Goal: Task Accomplishment & Management: Use online tool/utility

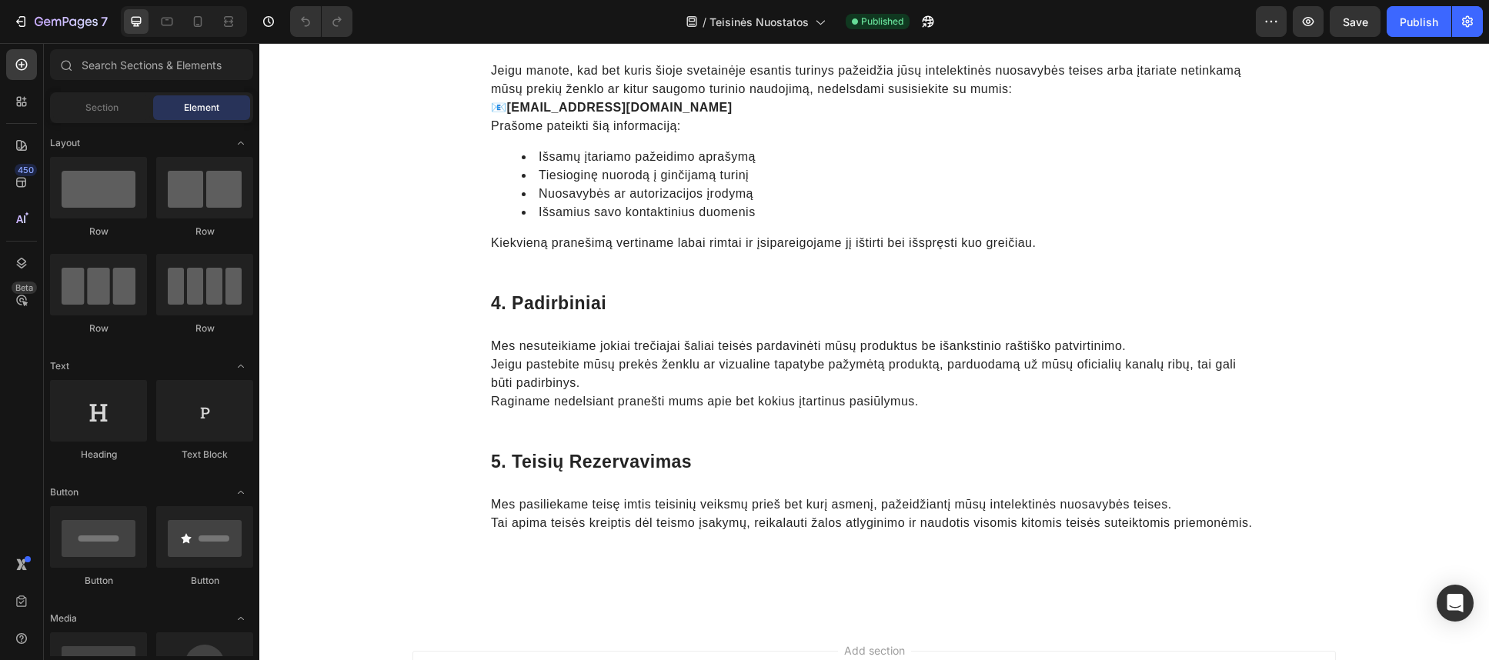
scroll to position [856, 0]
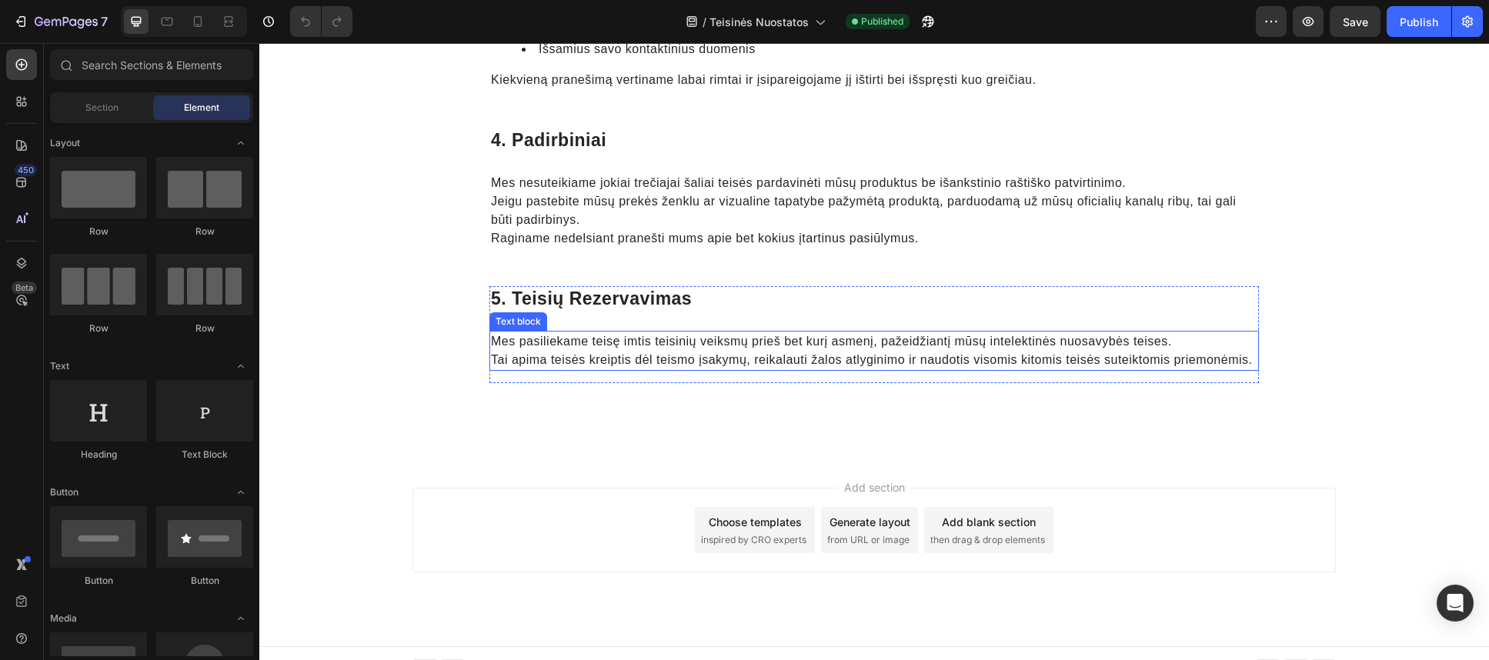
click at [609, 351] on p "Tai apima teisės kreiptis dėl teismo įsakymų, reikalauti žalos atlyginimo ir na…" at bounding box center [874, 360] width 766 height 18
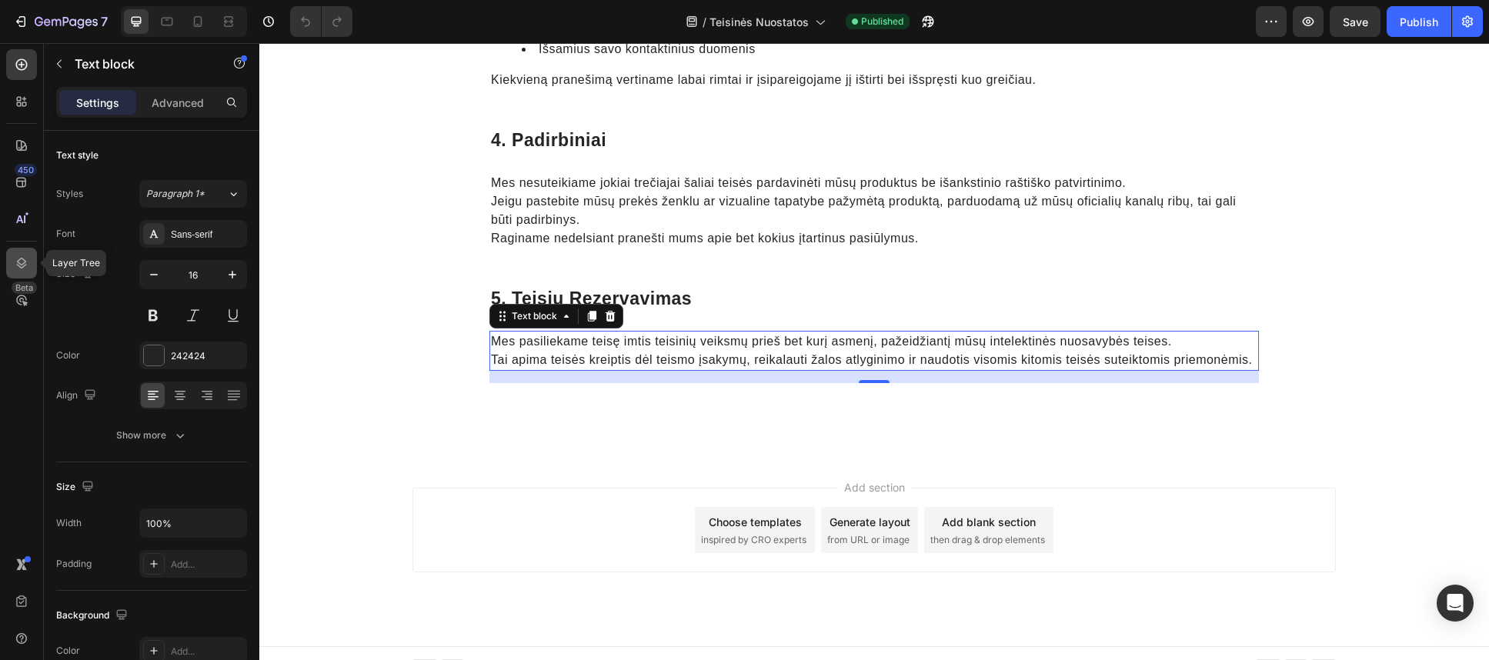
click at [24, 265] on icon at bounding box center [21, 262] width 15 height 15
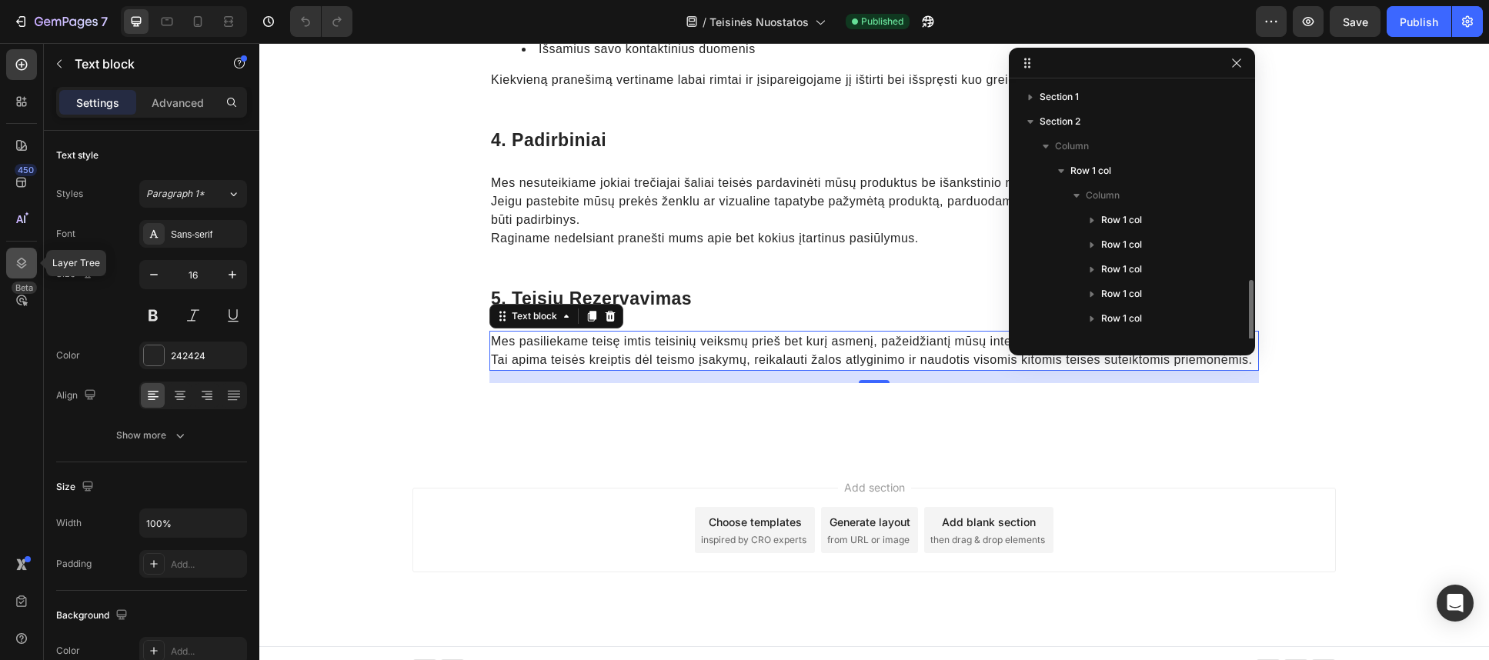
scroll to position [115, 0]
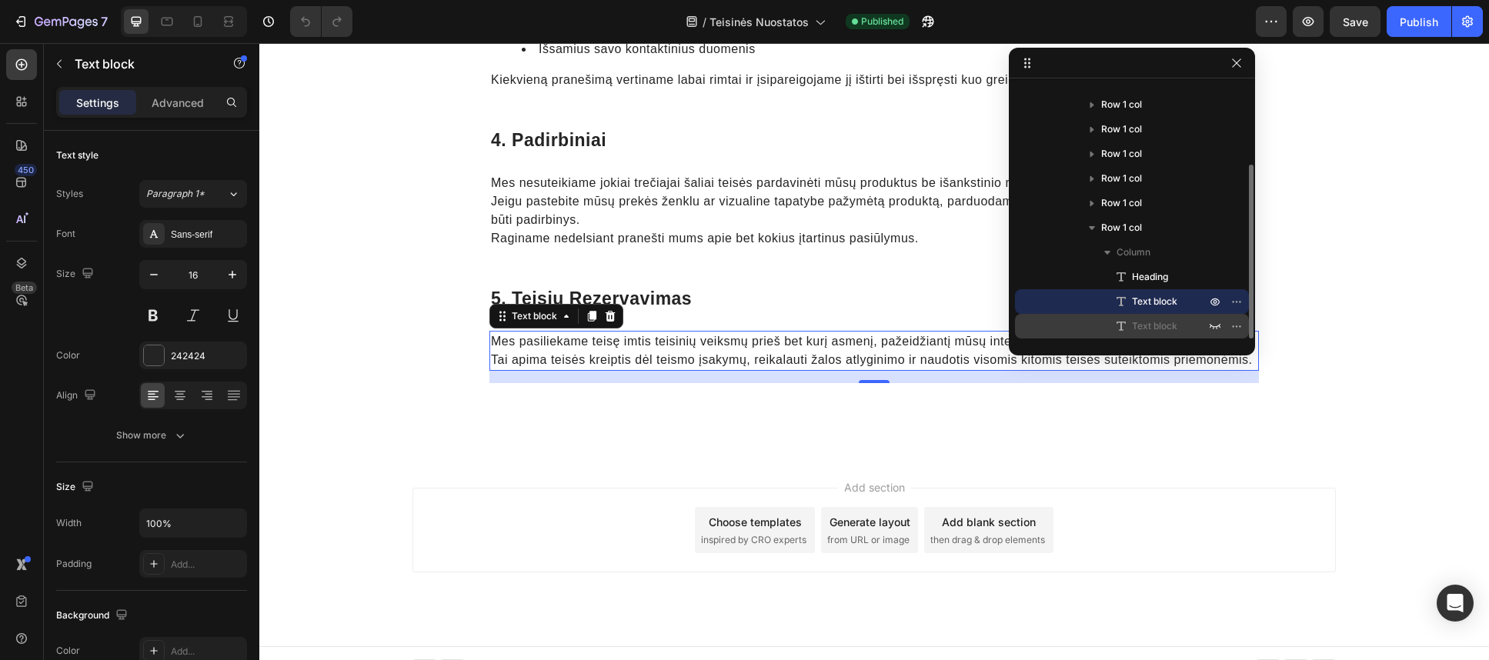
click at [1129, 317] on div "Text block" at bounding box center [1132, 326] width 222 height 25
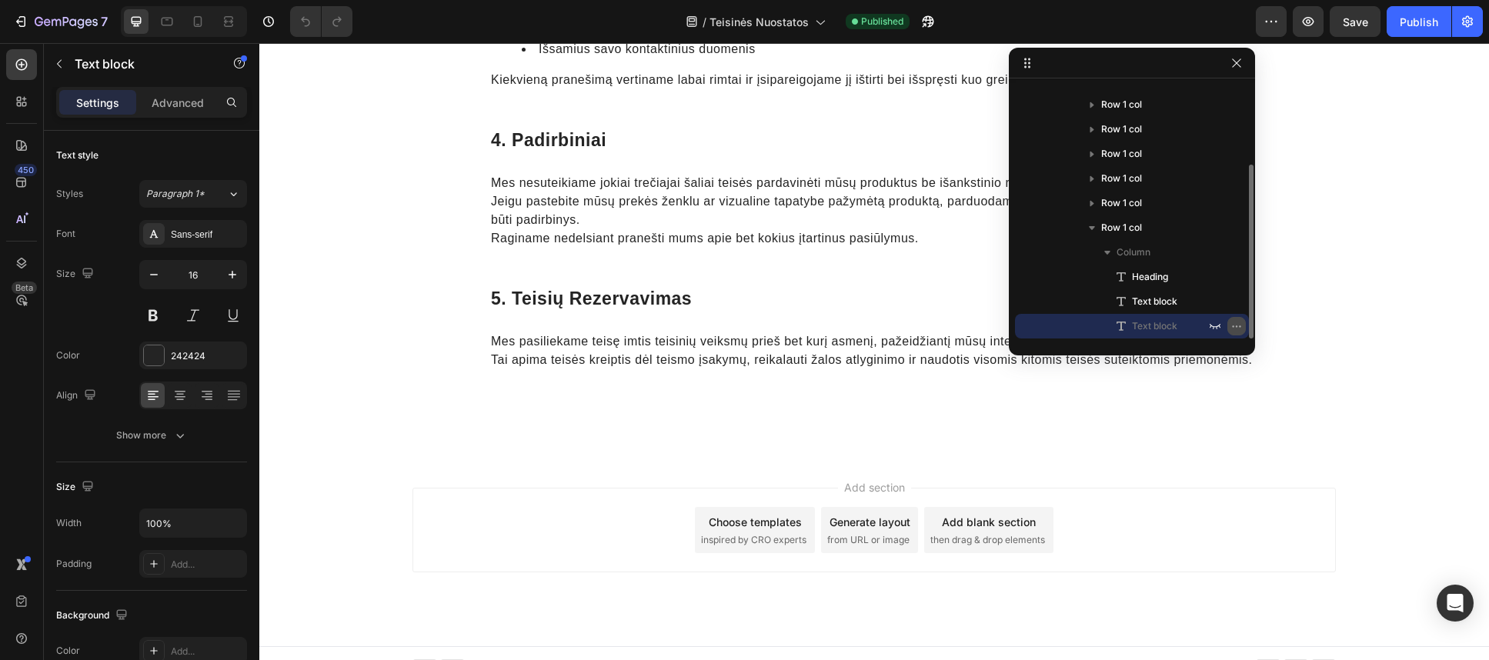
click at [1234, 324] on icon "button" at bounding box center [1236, 326] width 12 height 12
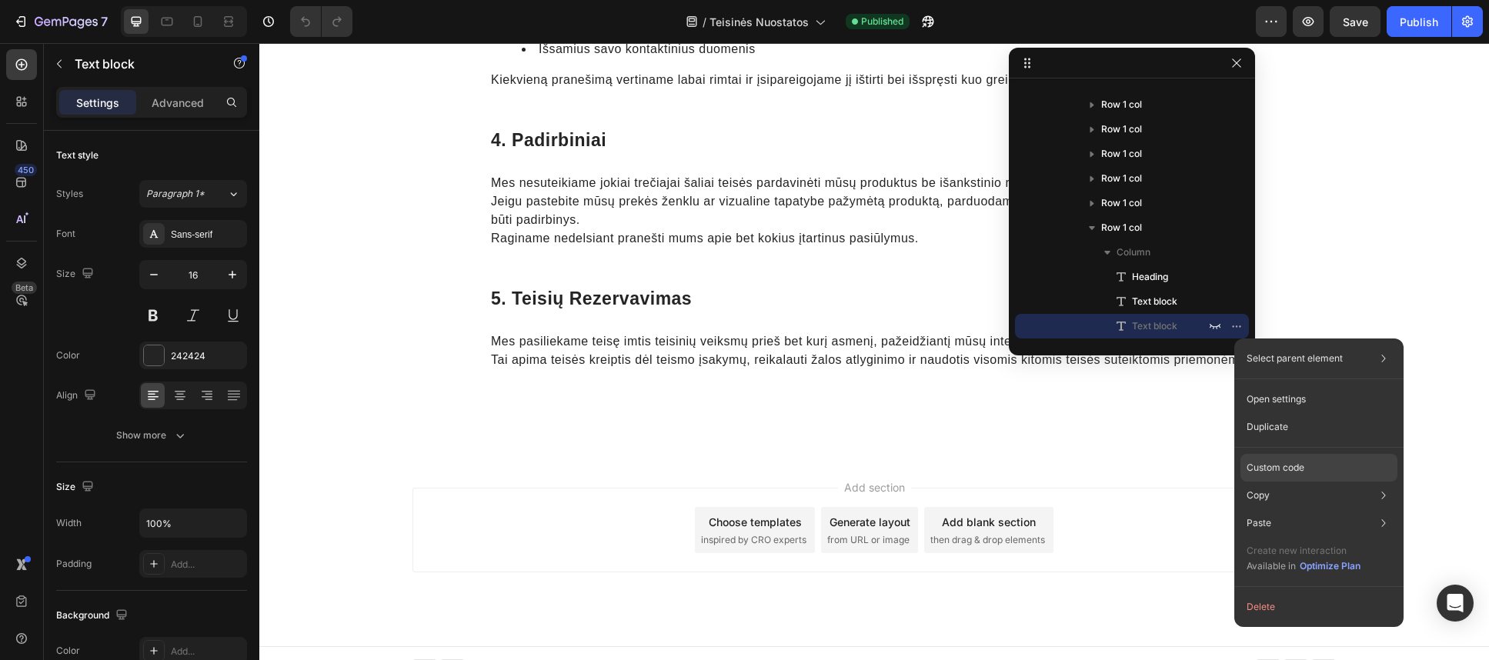
click at [1263, 509] on div "Custom code" at bounding box center [1318, 523] width 157 height 28
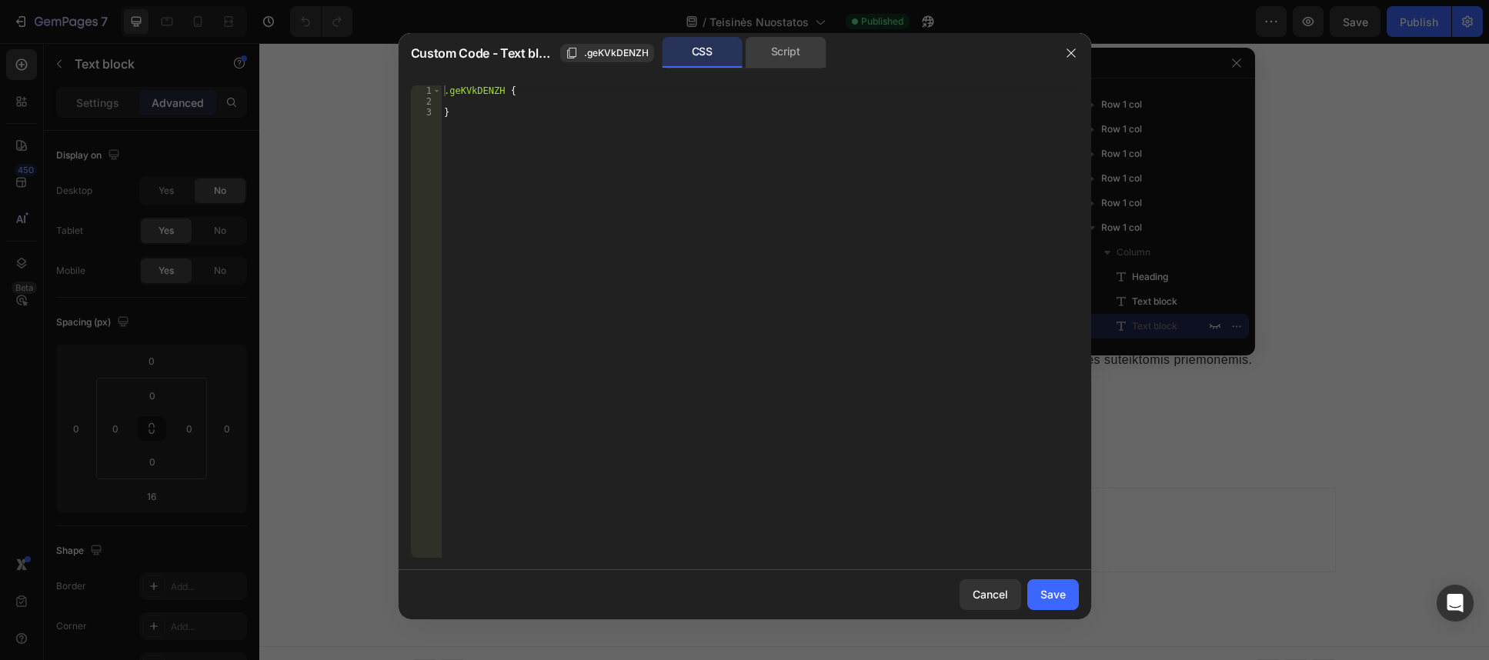
click at [808, 58] on div "Script" at bounding box center [786, 52] width 81 height 31
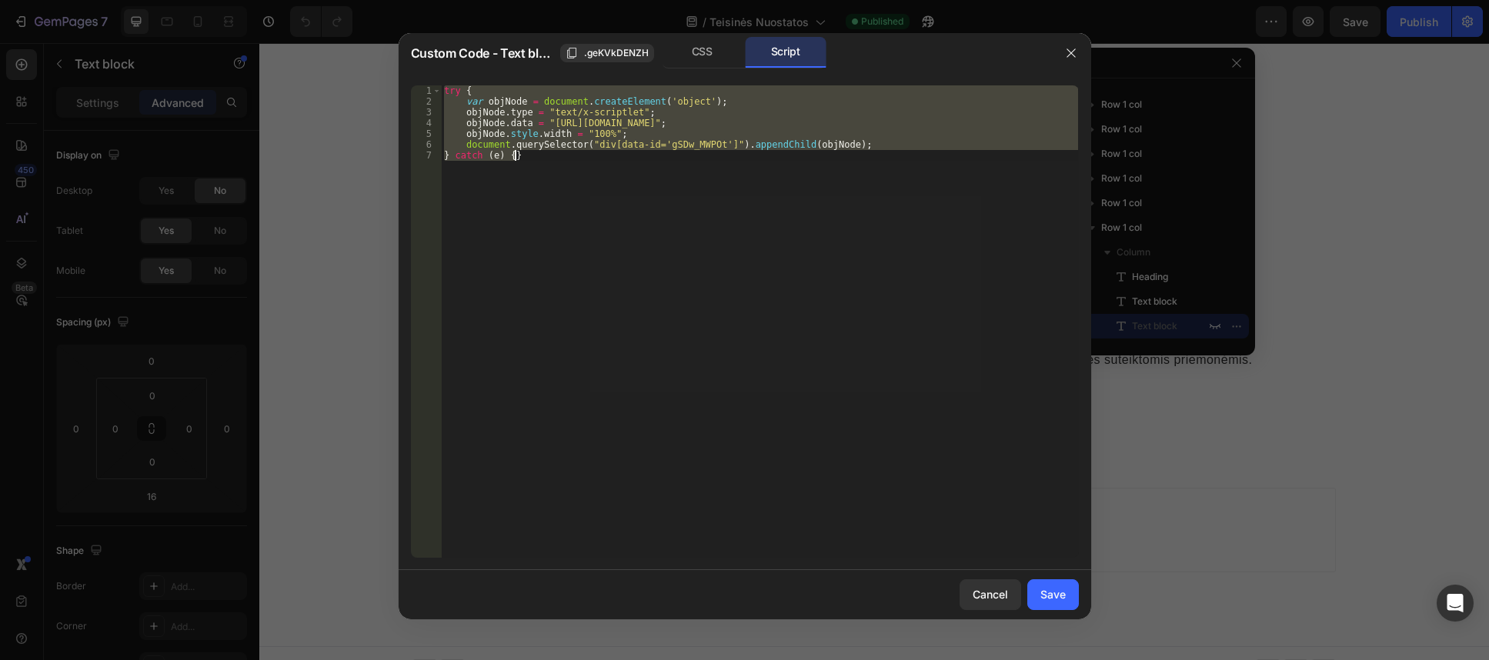
drag, startPoint x: 546, startPoint y: 87, endPoint x: 533, endPoint y: 91, distance: 13.6
click at [545, 87] on div "try { var objNode = document . createElement ( 'object' ) ; objNode . type = "t…" at bounding box center [759, 321] width 637 height 472
click at [512, 90] on div "try { var objNode = document . createElement ( 'object' ) ; objNode . type = "t…" at bounding box center [759, 332] width 637 height 494
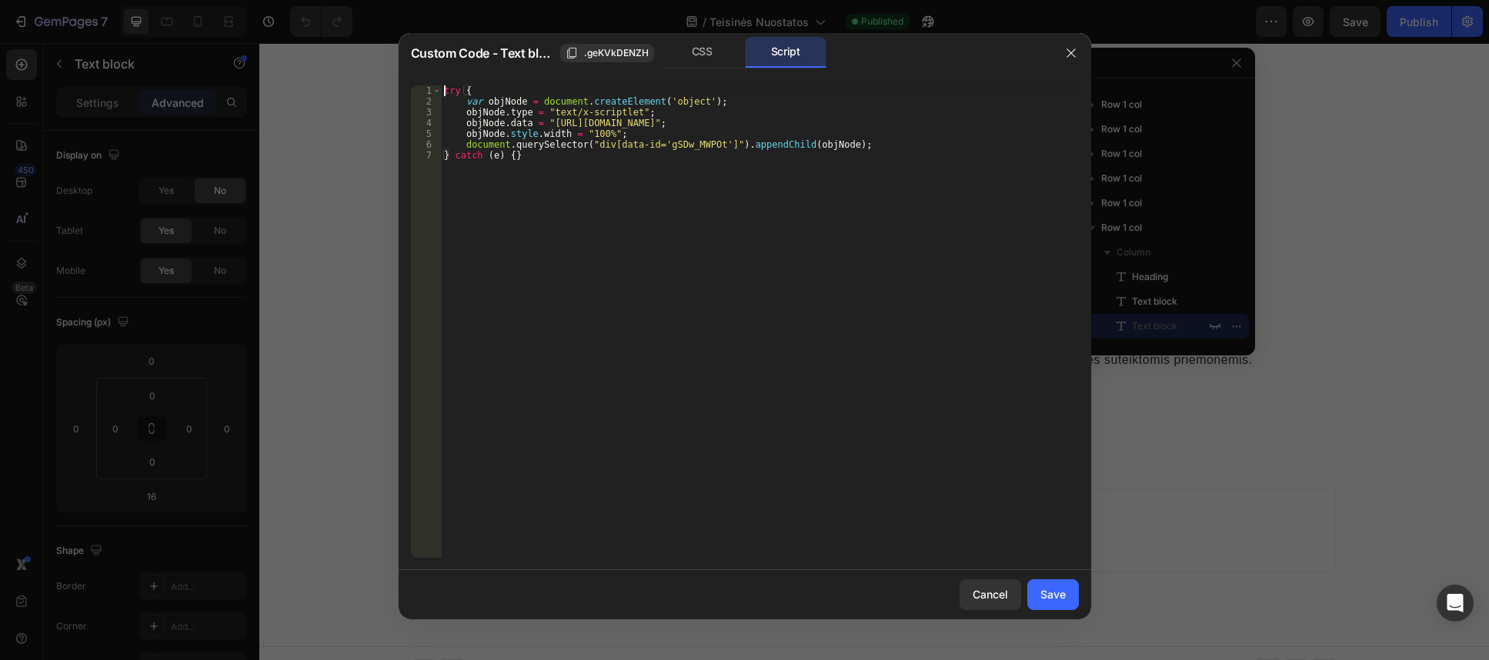
click at [444, 88] on div "try { var objNode = document . createElement ( 'object' ) ; objNode . type = "t…" at bounding box center [759, 332] width 637 height 494
drag, startPoint x: 452, startPoint y: 87, endPoint x: 429, endPoint y: 86, distance: 23.1
click at [429, 86] on div "//try { 1 2 3 4 5 6 7 //try { var objNode = document . createElement ( 'object'…" at bounding box center [745, 321] width 668 height 472
click at [462, 102] on div "//try { var objNode = document . createElement ( 'object' ) ; objNode . type = …" at bounding box center [759, 332] width 637 height 494
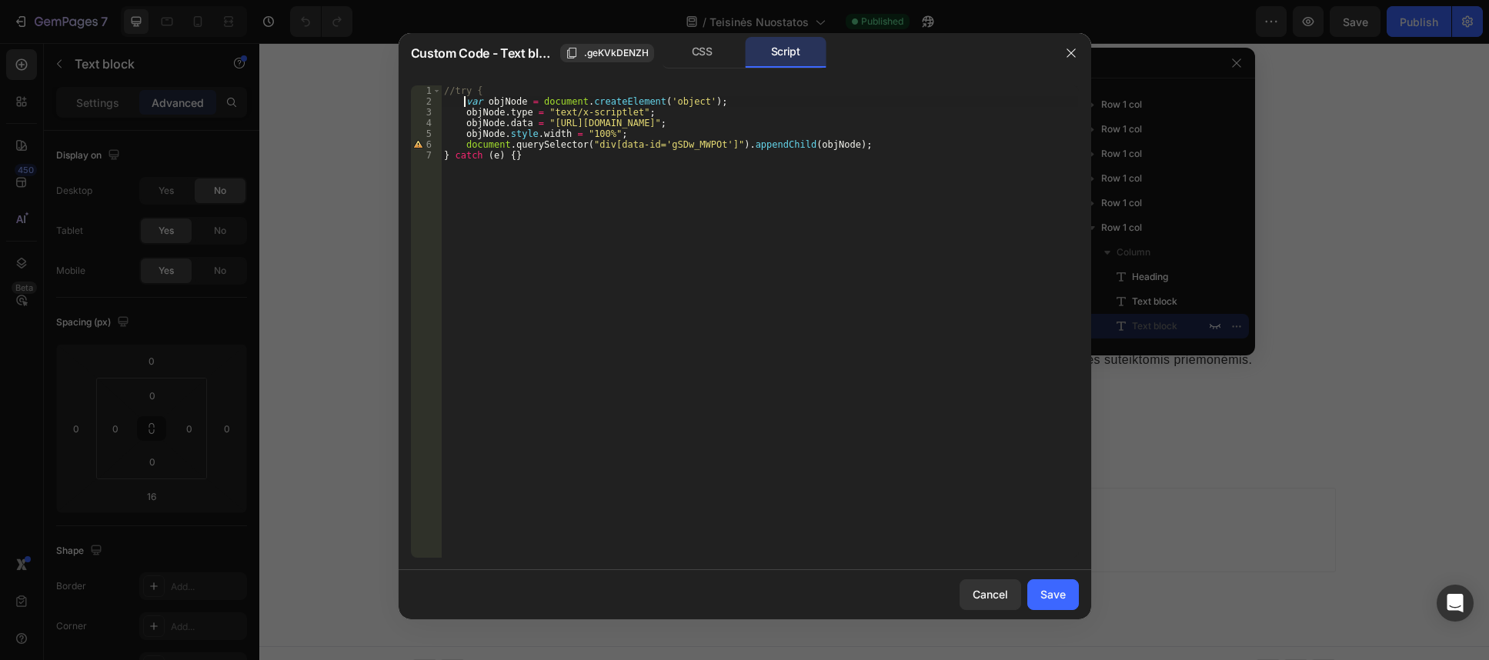
paste textarea "//"
click at [466, 111] on div "//try { //var objNode = document.createElement('object'); objNode . type = "tex…" at bounding box center [759, 332] width 637 height 494
paste textarea "//"
click at [462, 122] on div "//try { //var objNode = document.createElement('object'); //objNode.type = "tex…" at bounding box center [759, 332] width 637 height 494
paste textarea "//"
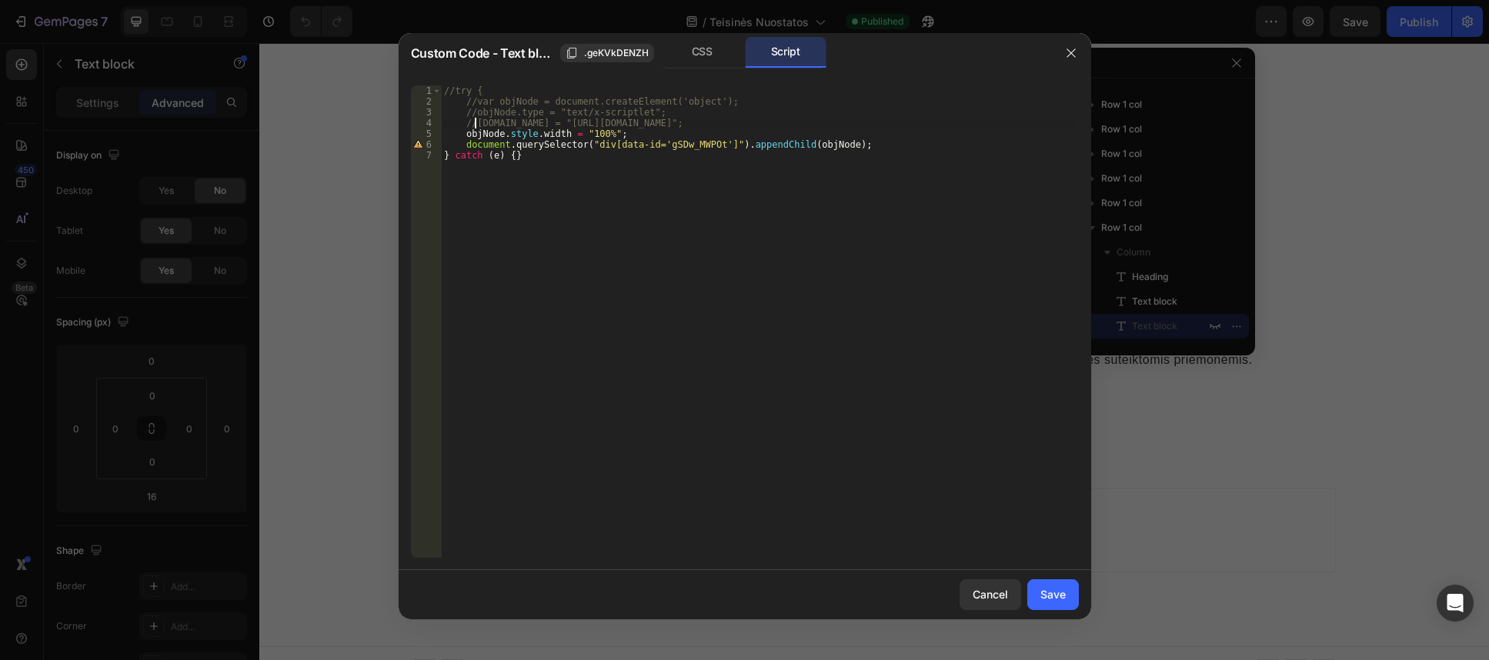
click at [464, 136] on div "//try { //var objNode = document.createElement('object'); //objNode.type = "tex…" at bounding box center [759, 332] width 637 height 494
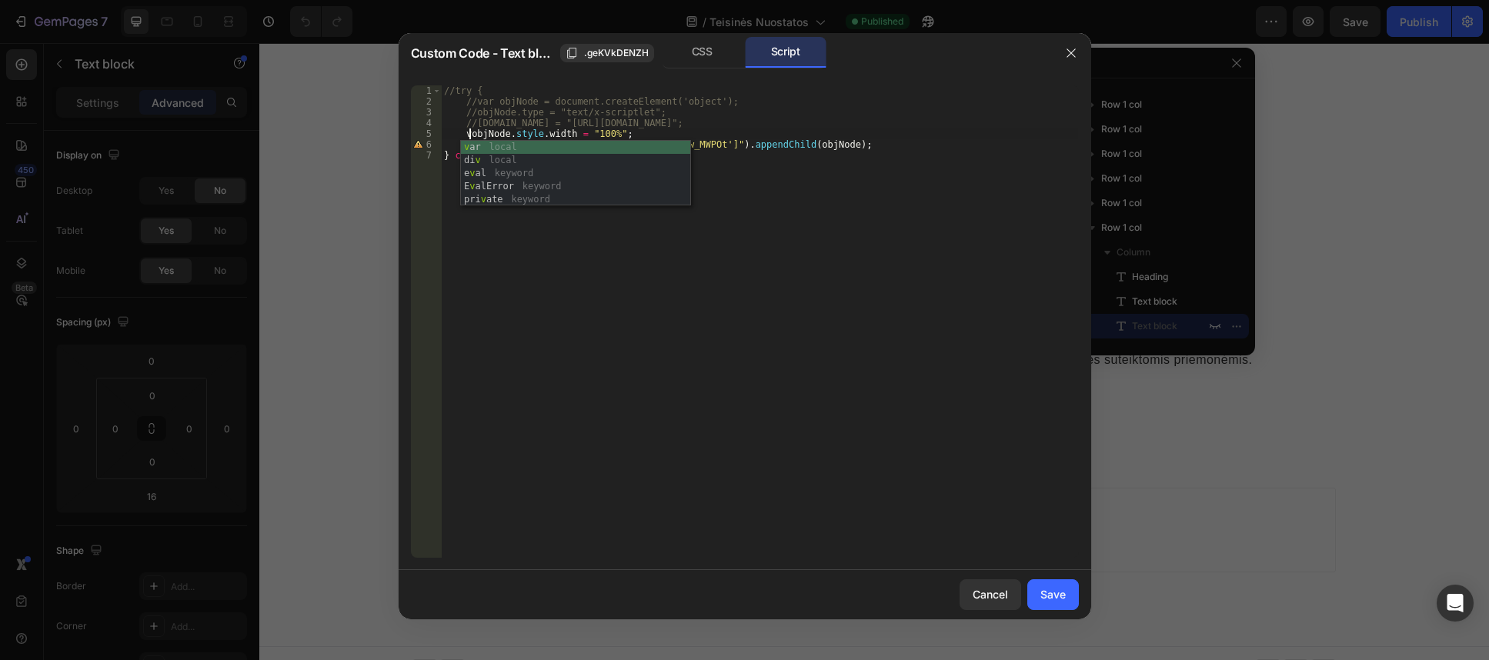
scroll to position [0, 2]
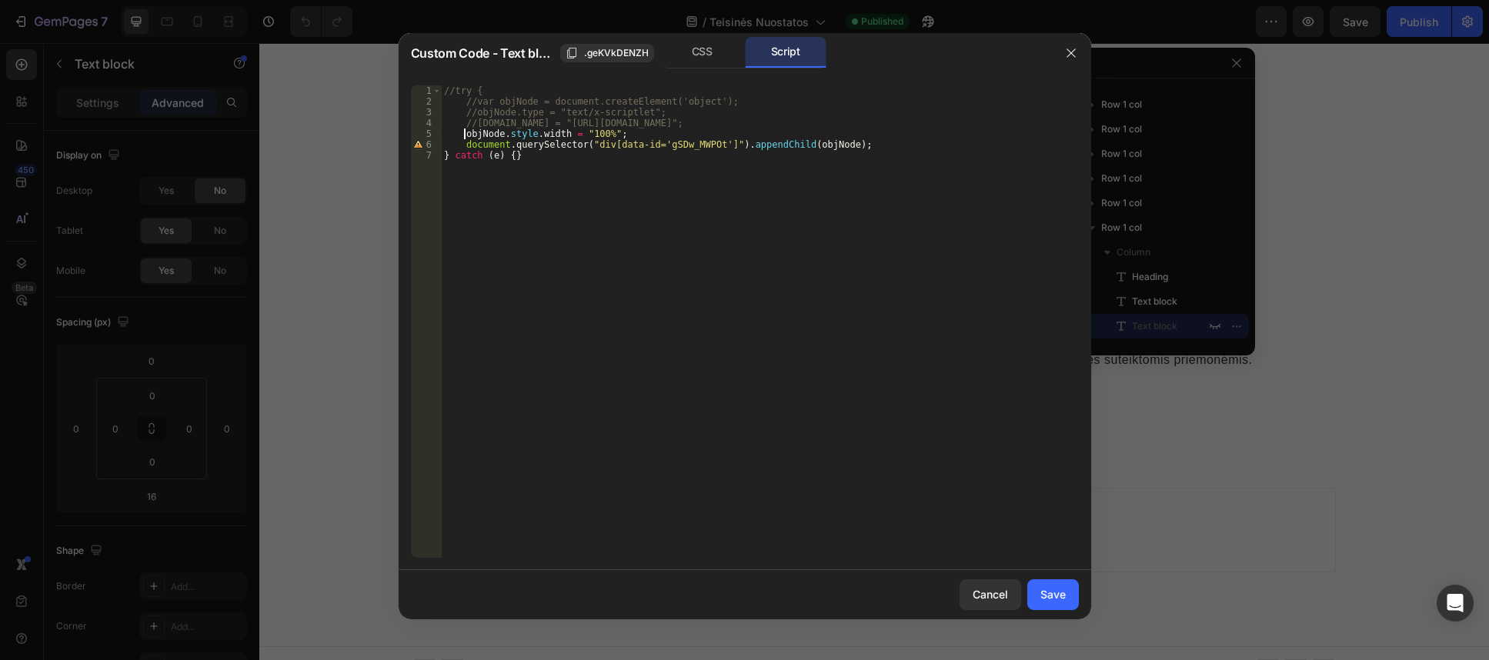
paste textarea "//"
click at [459, 143] on div "//try { //var objNode = document.createElement('object'); //objNode.type = "tex…" at bounding box center [759, 332] width 637 height 494
paste textarea "//"
click at [442, 158] on div "//try { //var objNode = document.createElement('object'); //objNode.type = "tex…" at bounding box center [759, 332] width 637 height 494
paste textarea "//"
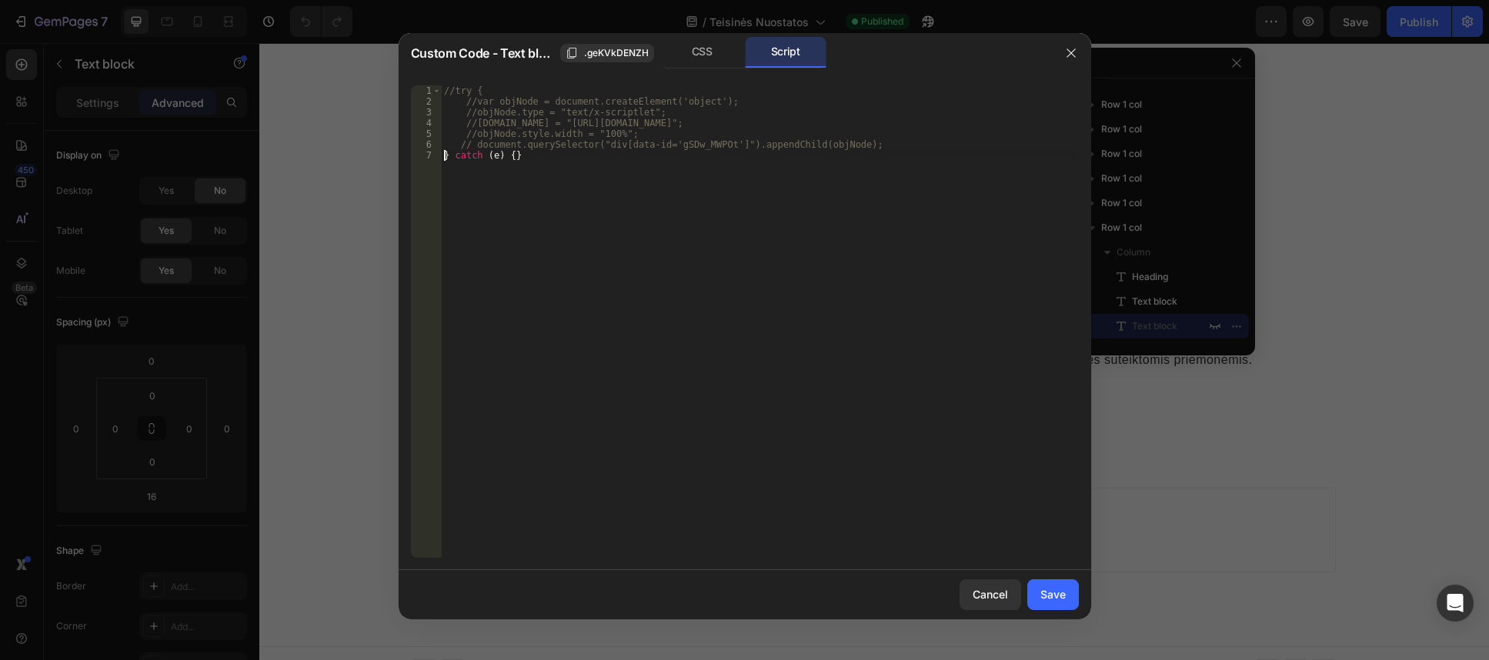
type textarea "//} catch (e) {}"
click at [1033, 586] on button "Save" at bounding box center [1053, 594] width 52 height 31
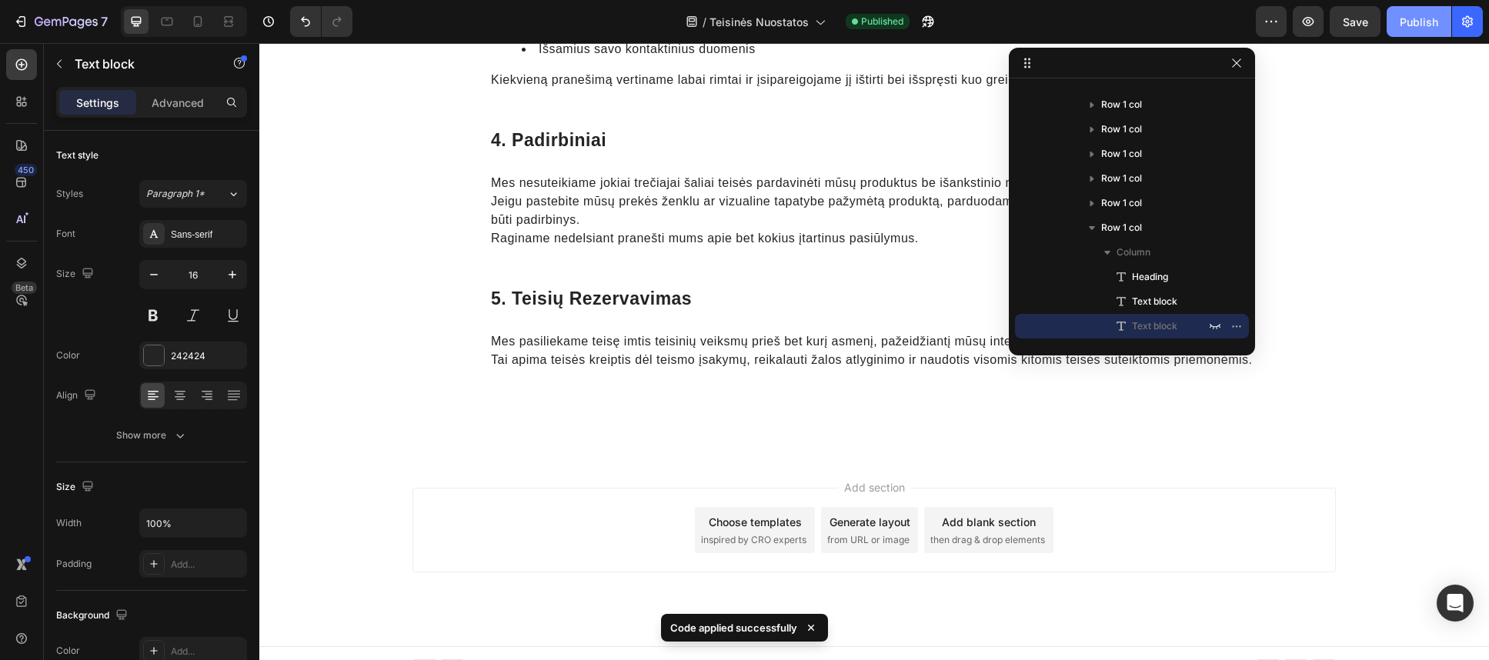
click at [1412, 23] on div "Publish" at bounding box center [1419, 22] width 38 height 16
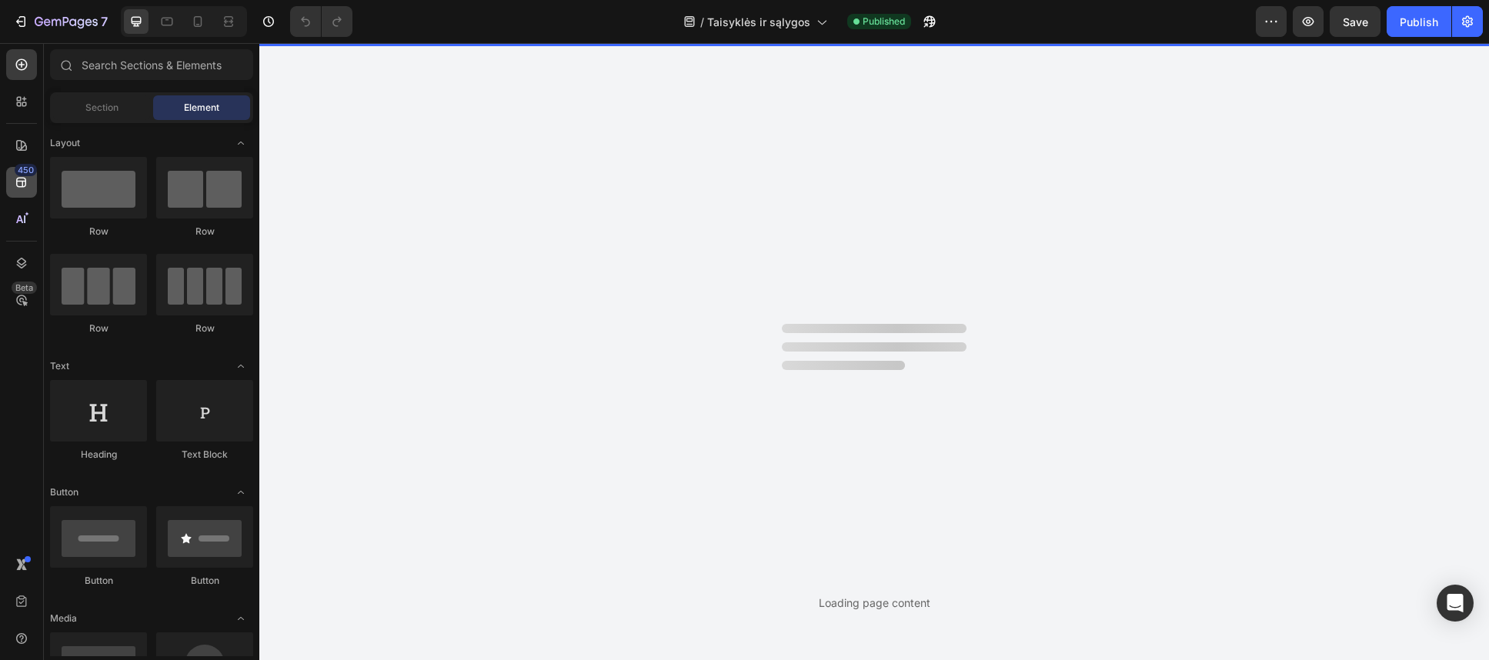
click at [22, 179] on icon at bounding box center [21, 183] width 10 height 10
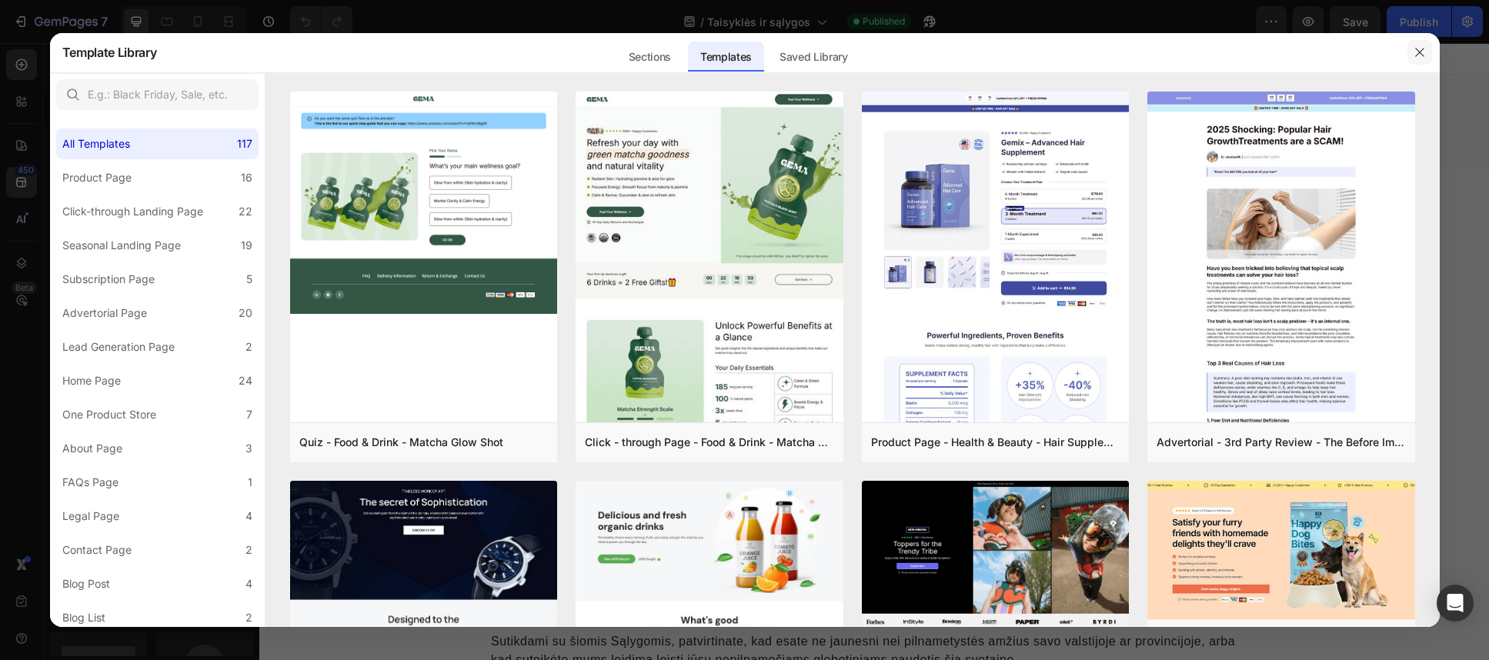
click at [1429, 52] on button "button" at bounding box center [1419, 52] width 25 height 25
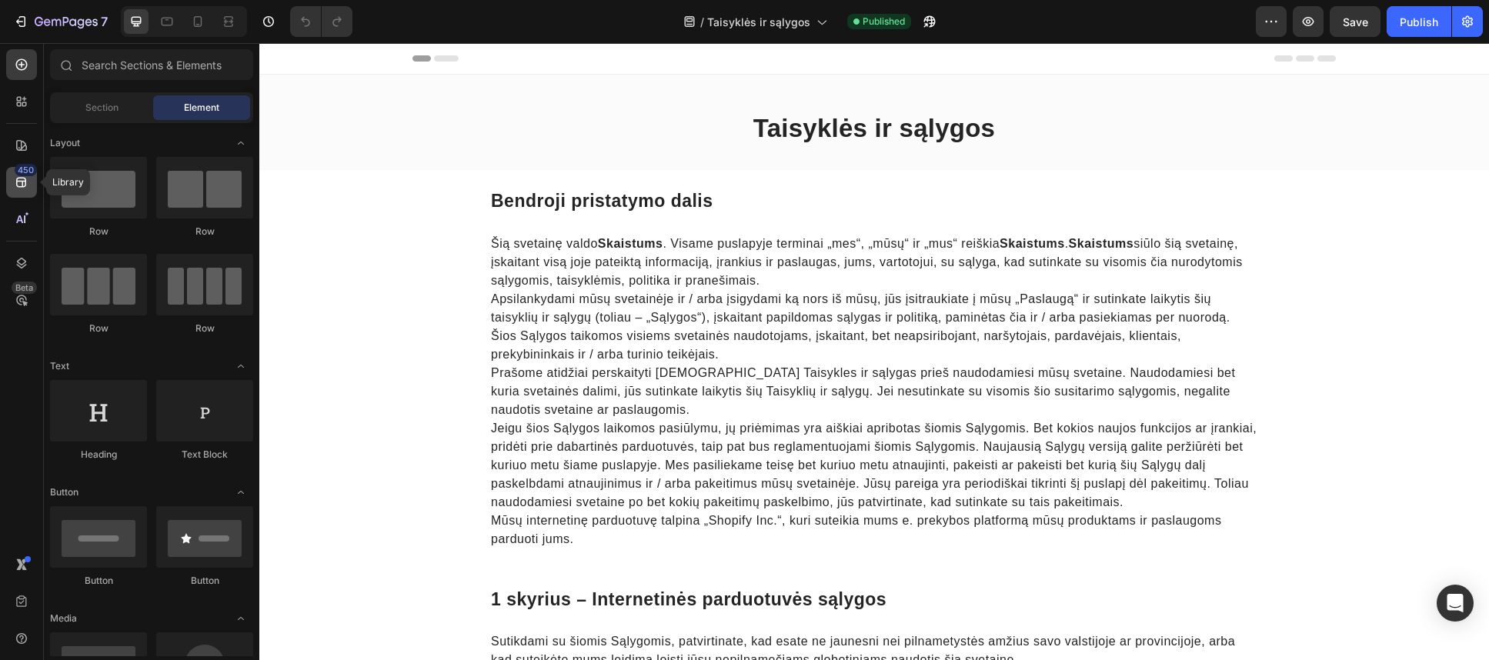
click at [29, 185] on div "450" at bounding box center [21, 182] width 31 height 31
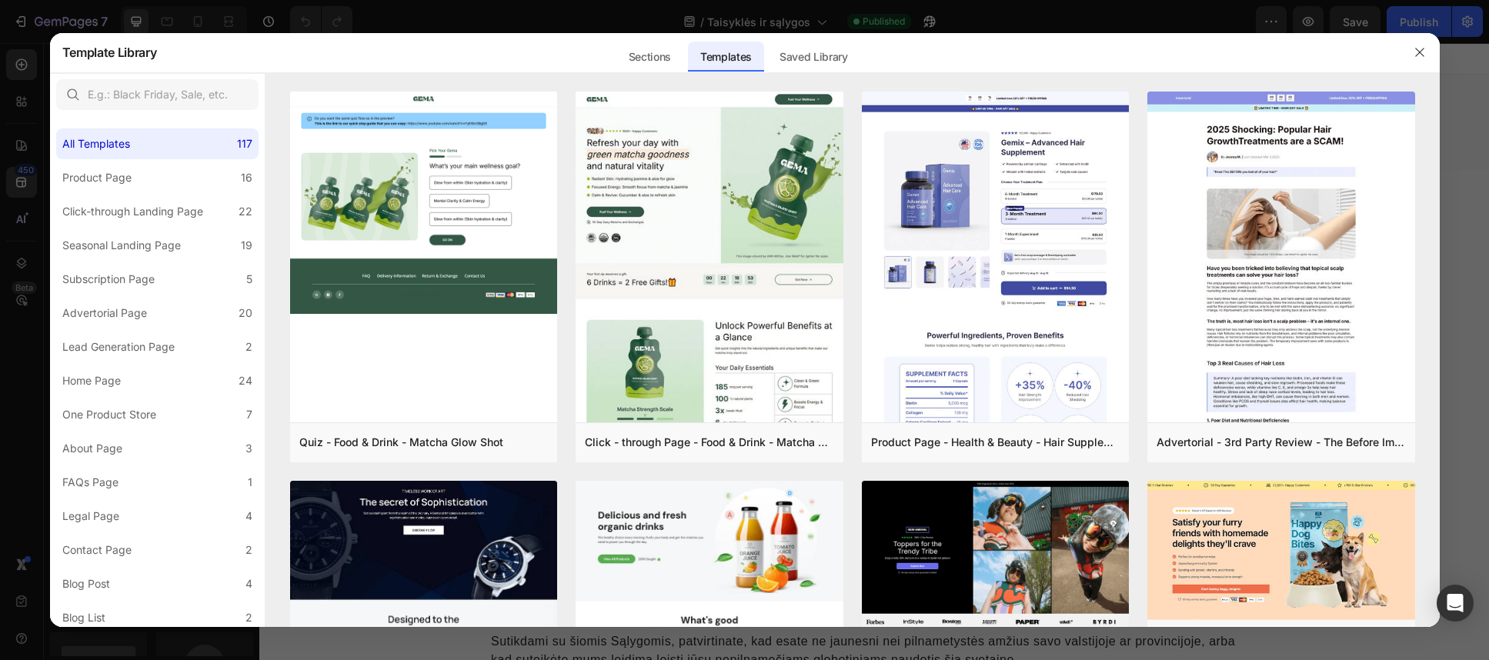
click at [26, 268] on div at bounding box center [744, 330] width 1489 height 660
click at [23, 266] on div at bounding box center [744, 330] width 1489 height 660
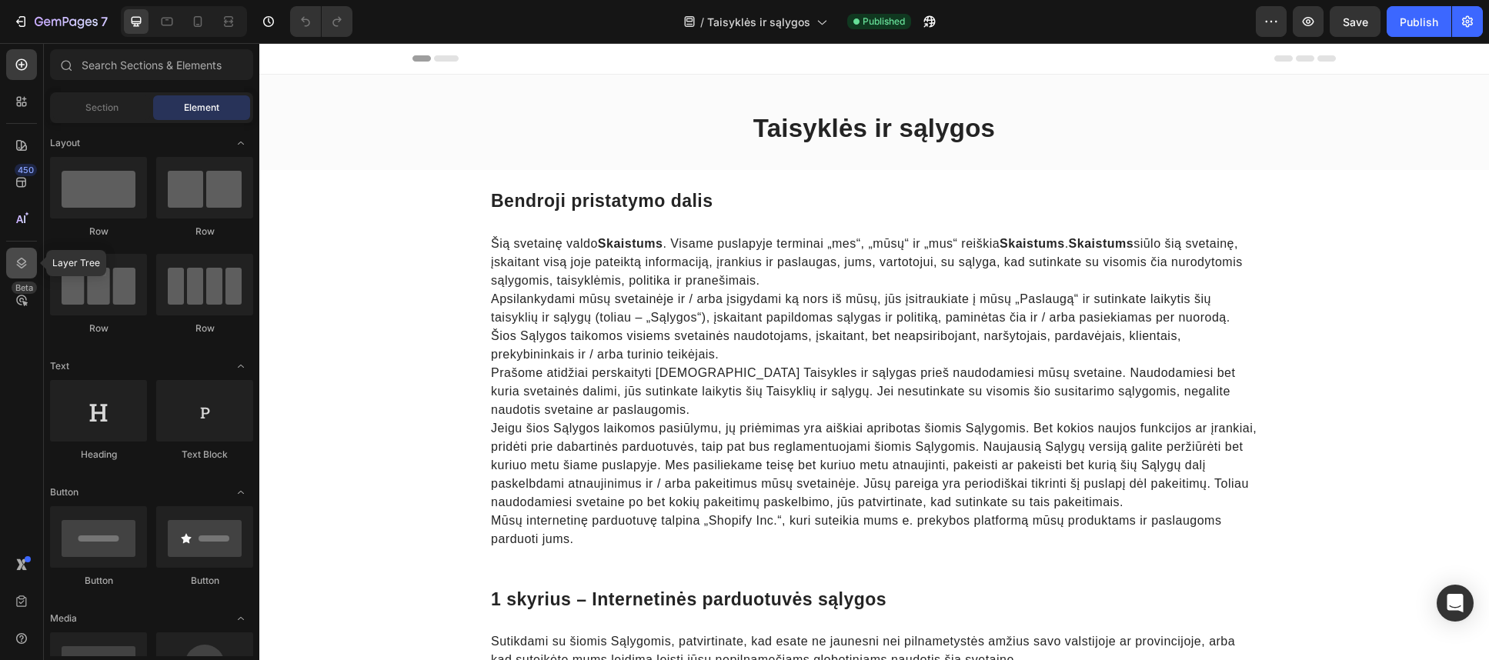
click at [25, 265] on icon at bounding box center [22, 263] width 10 height 11
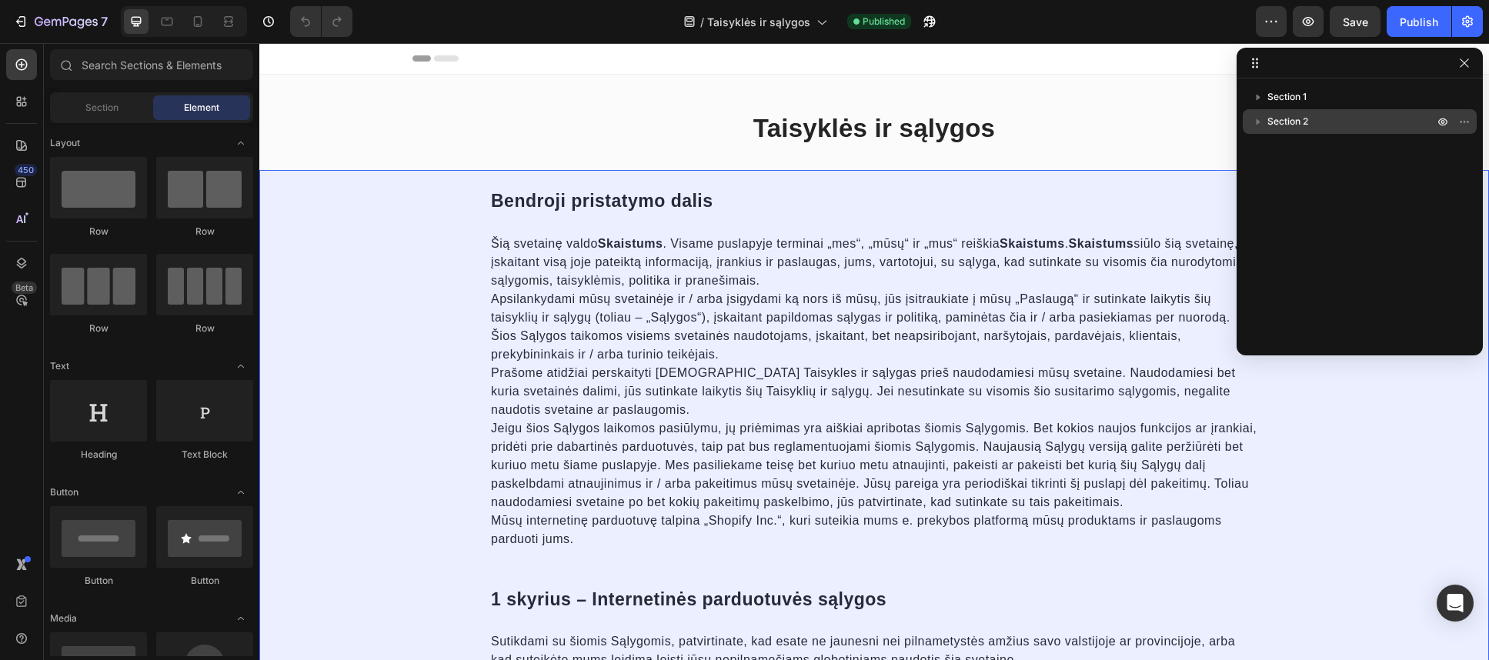
click at [1260, 118] on icon "button" at bounding box center [1257, 121] width 15 height 15
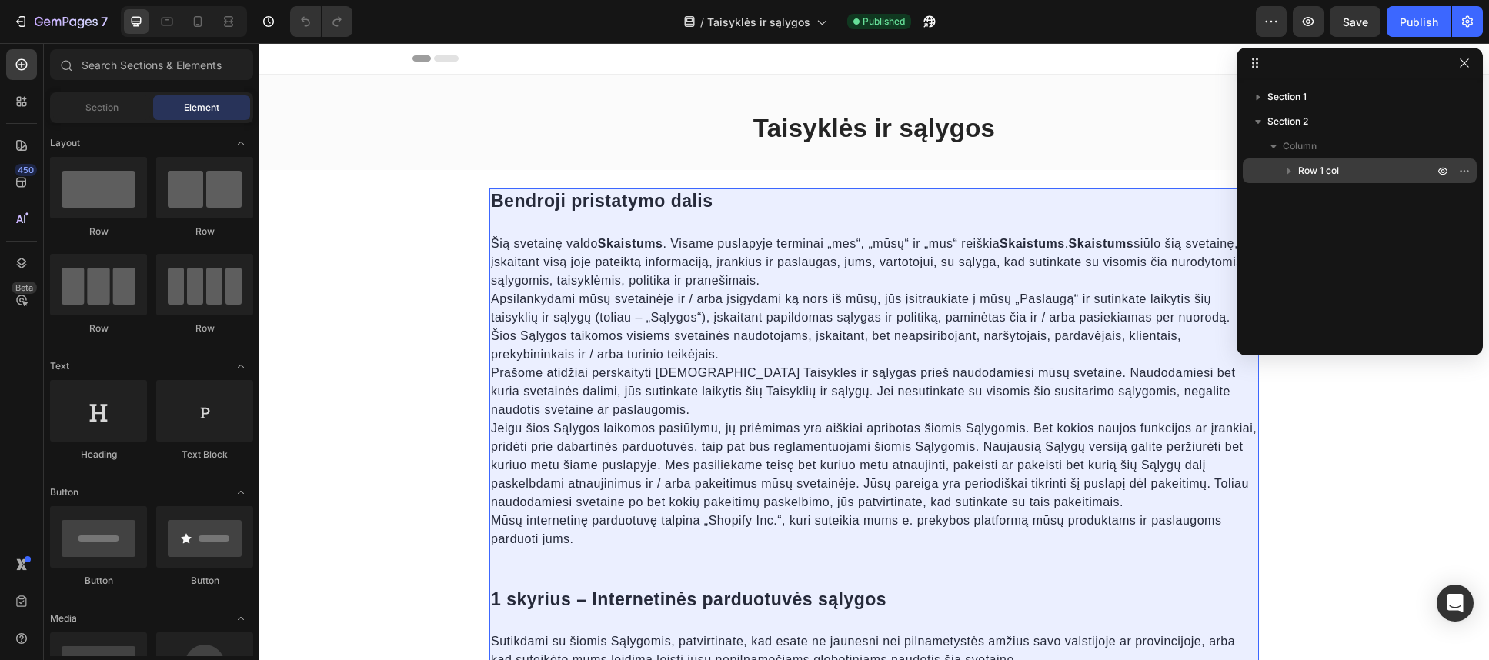
click at [1290, 165] on icon "button" at bounding box center [1288, 170] width 15 height 15
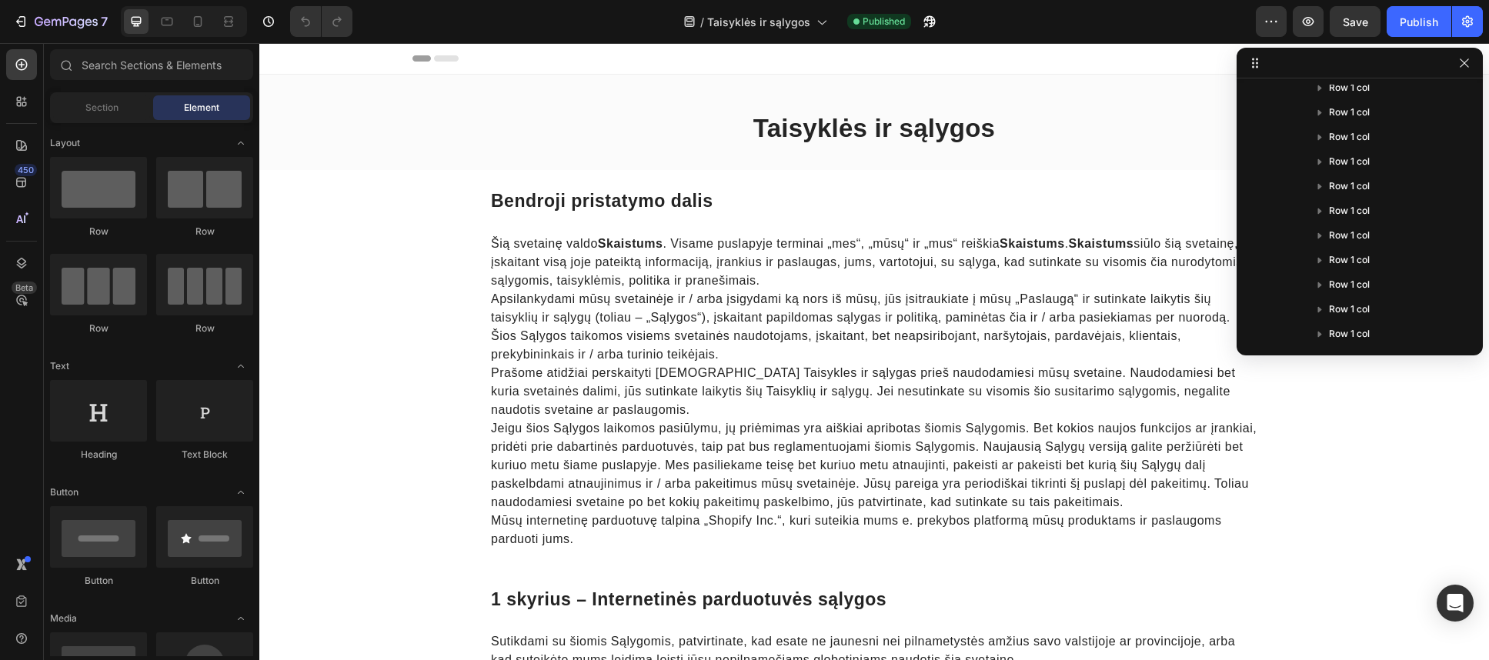
scroll to position [362, 0]
click at [1320, 322] on icon "button" at bounding box center [1319, 326] width 15 height 15
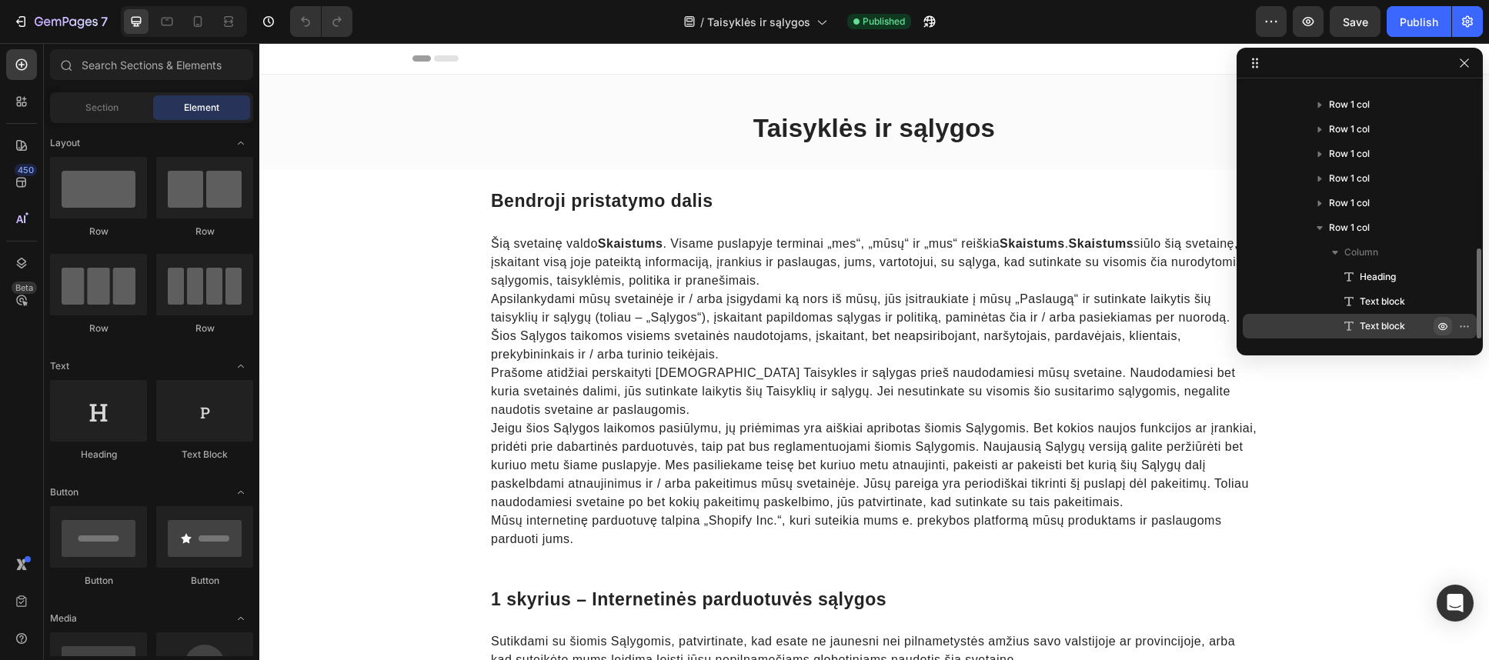
click at [1460, 327] on icon "button" at bounding box center [1464, 326] width 12 height 12
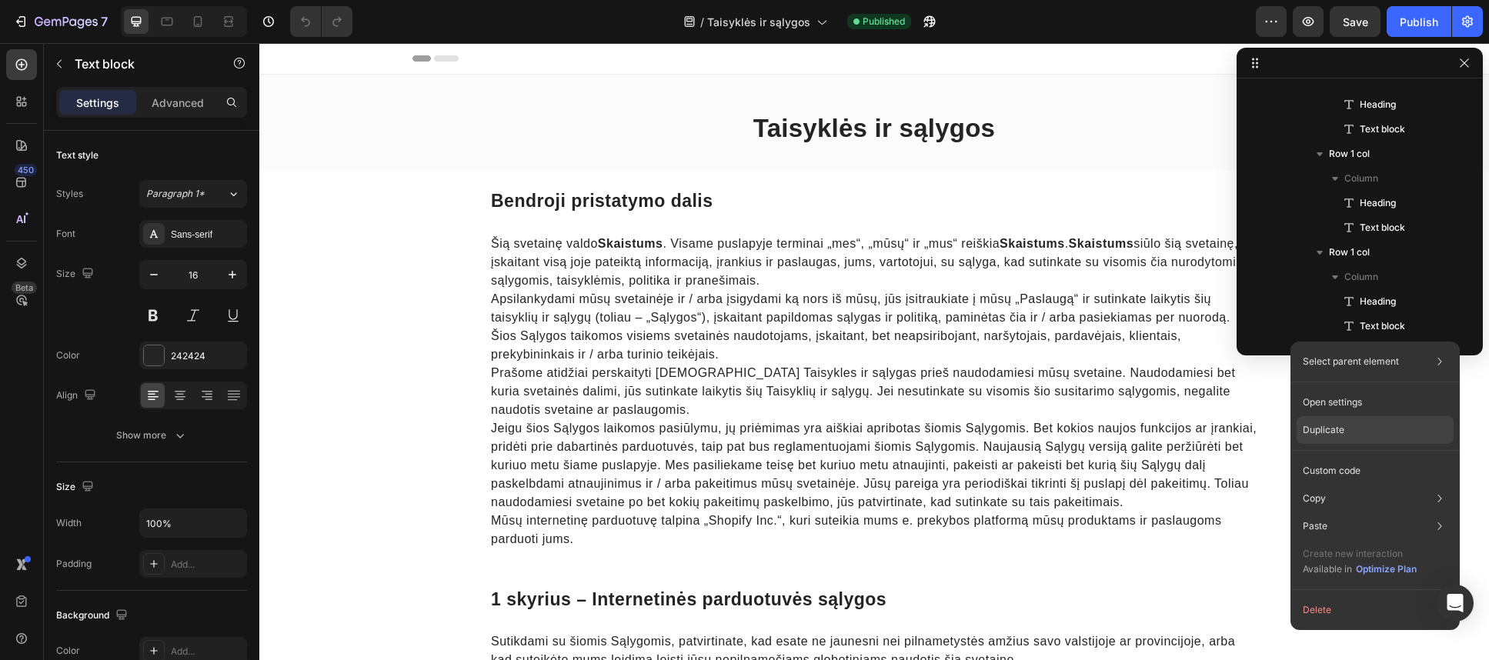
scroll to position [1864, 0]
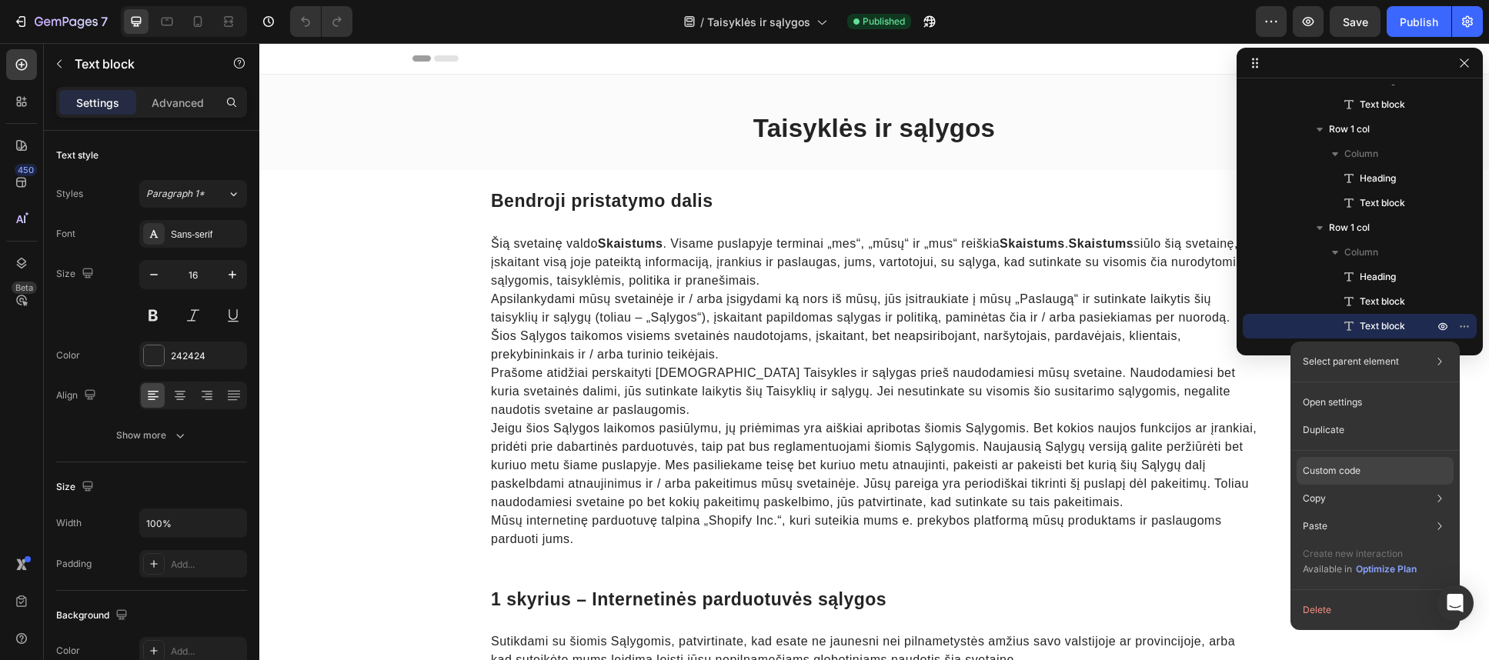
click at [1329, 472] on p "Custom code" at bounding box center [1332, 471] width 58 height 14
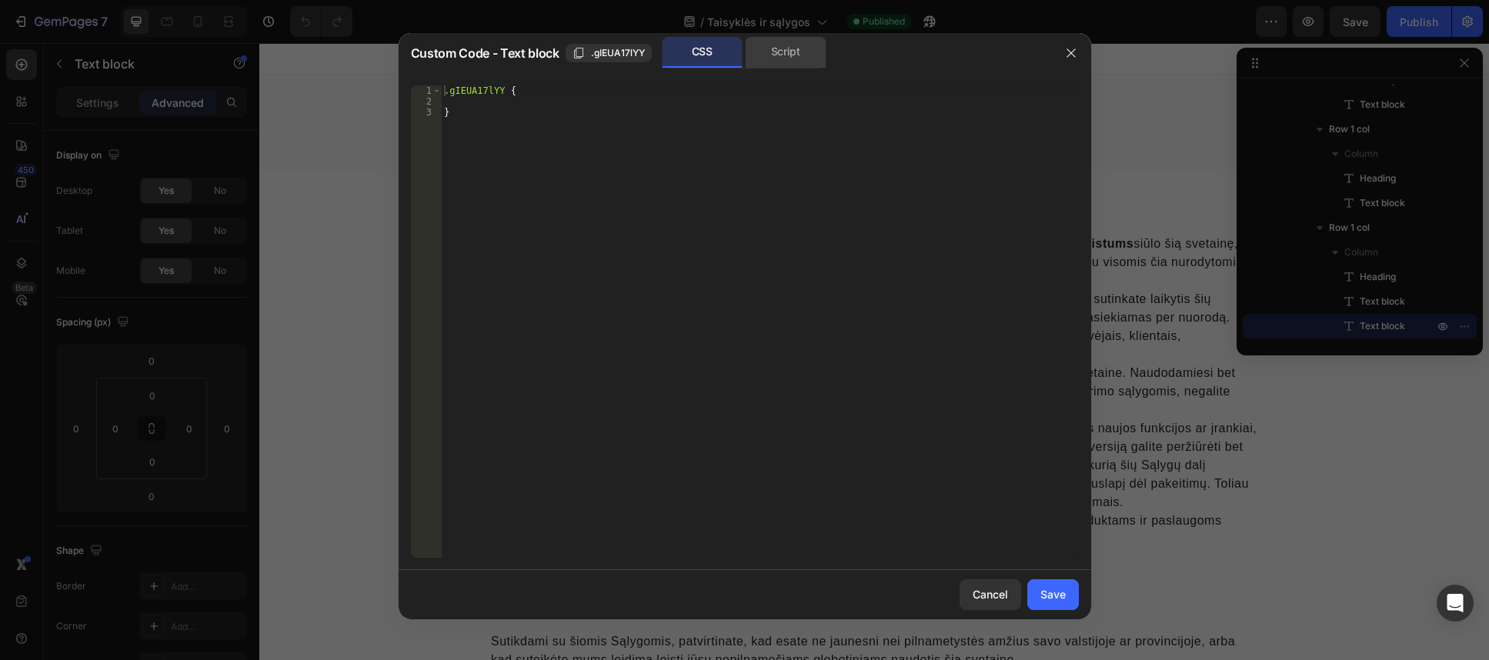
click at [775, 46] on div "Script" at bounding box center [786, 52] width 81 height 31
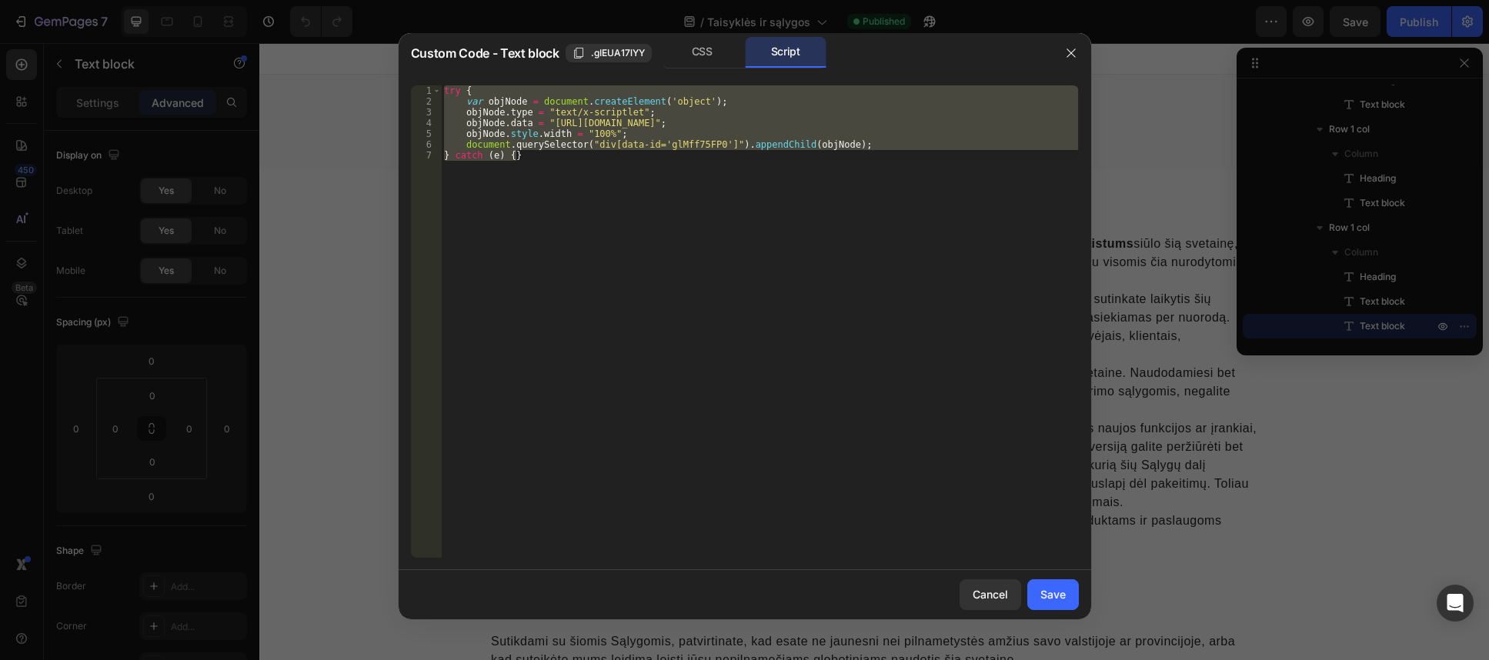
click at [775, 46] on div "Script" at bounding box center [786, 52] width 81 height 31
click at [525, 87] on div "try { var objNode = document . createElement ( 'object' ) ; objNode . type = "t…" at bounding box center [759, 321] width 637 height 472
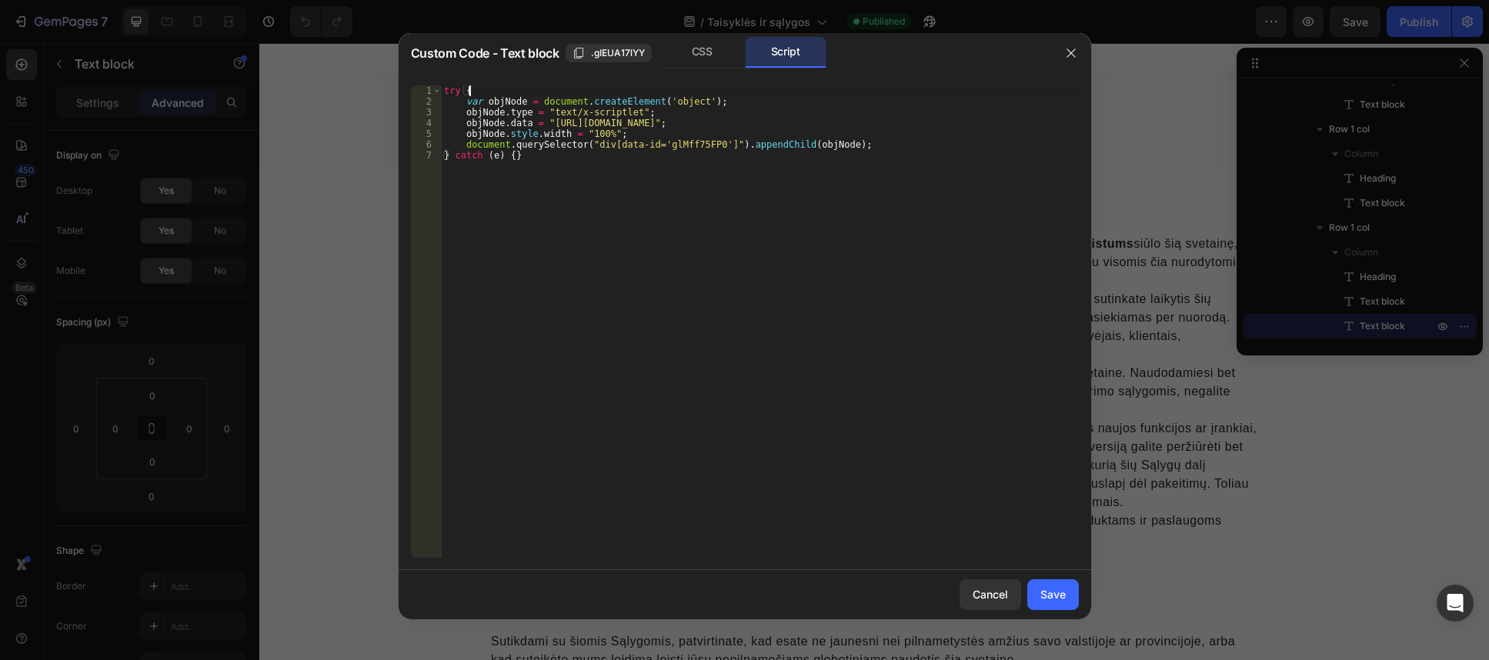
click at [449, 86] on div "try { var objNode = document . createElement ( 'object' ) ; objNode . type = "t…" at bounding box center [759, 332] width 637 height 494
click at [442, 86] on div "try { var objNode = document . createElement ( 'object' ) ; objNode . type = "t…" at bounding box center [759, 332] width 637 height 494
type textarea "//} catch (e) {}"
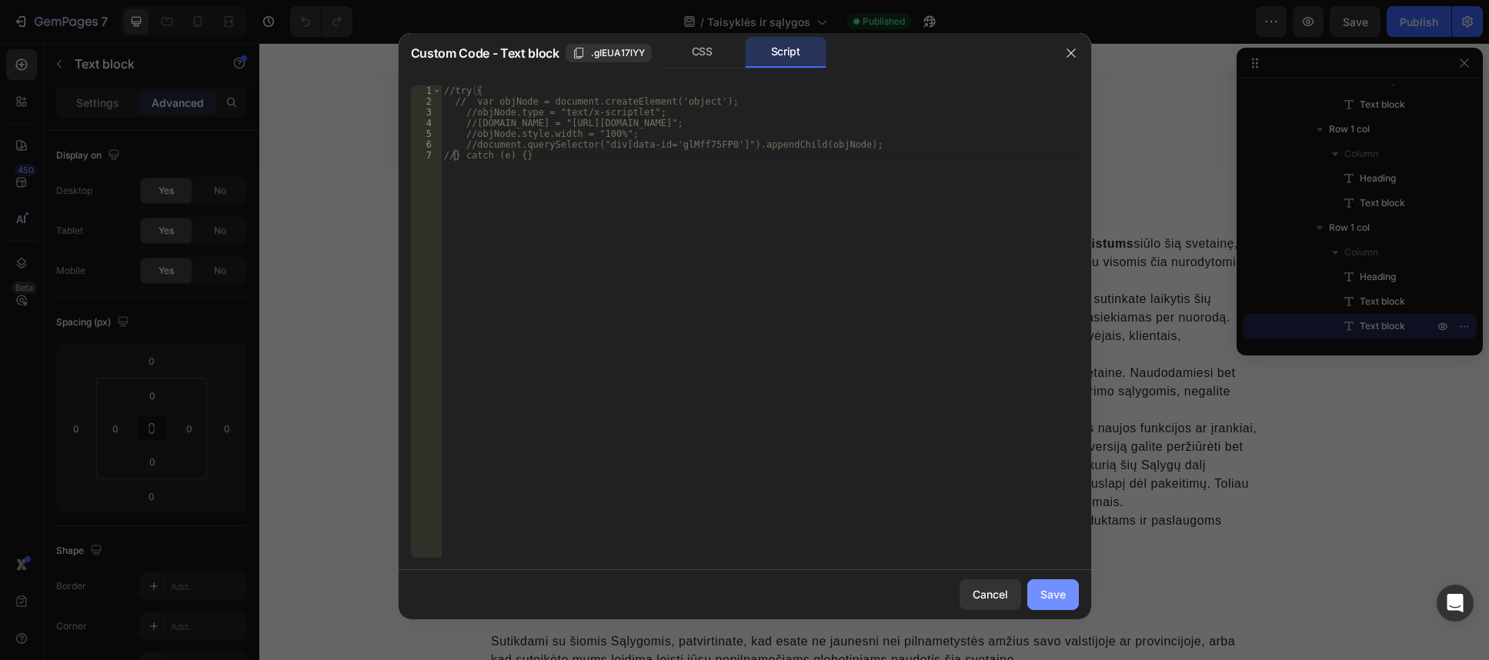
click at [1065, 593] on div "Save" at bounding box center [1052, 594] width 25 height 16
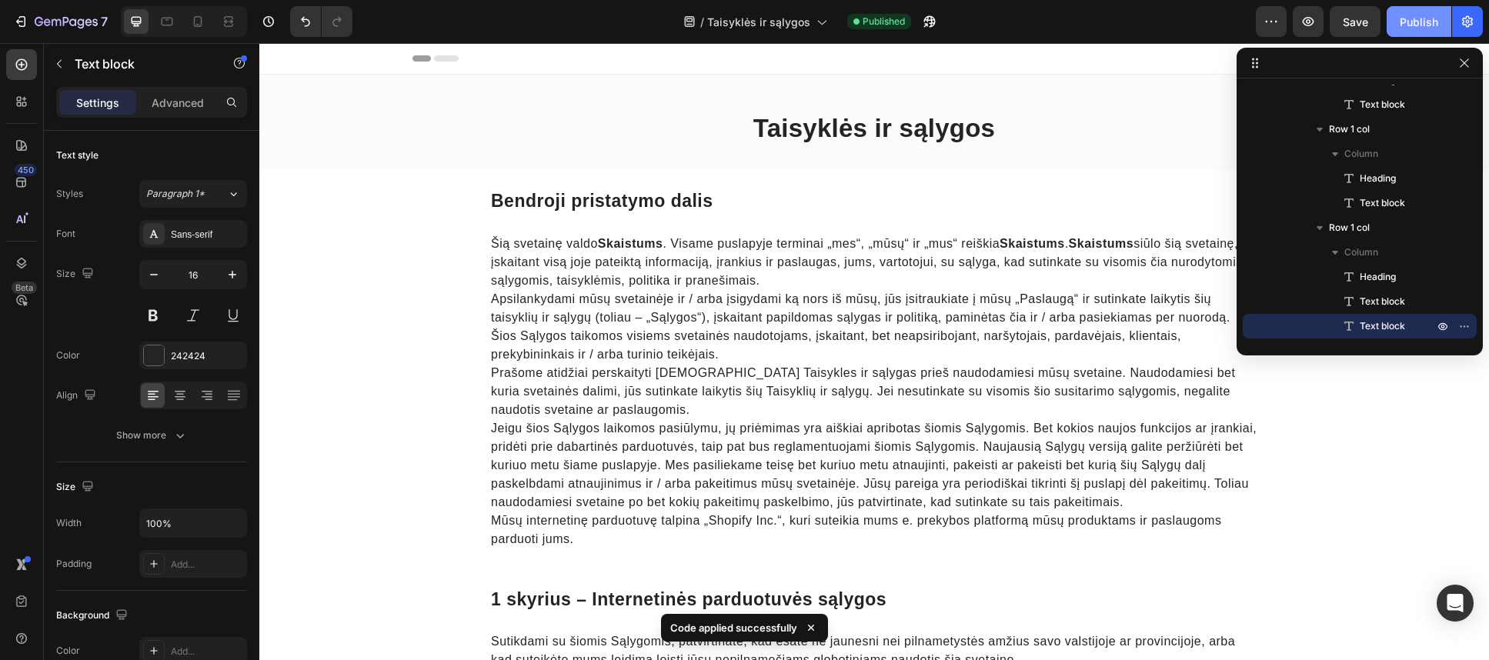
click at [1427, 29] on div "Publish" at bounding box center [1419, 22] width 38 height 16
